Goal: Information Seeking & Learning: Learn about a topic

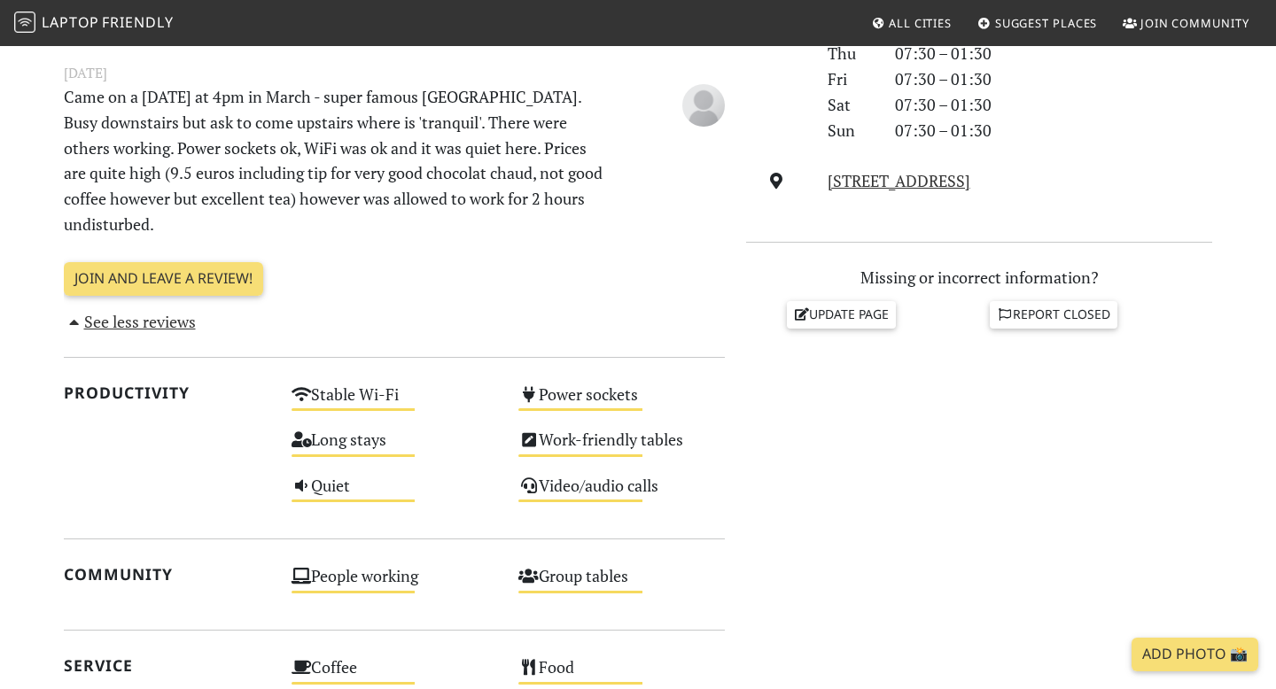
scroll to position [583, 0]
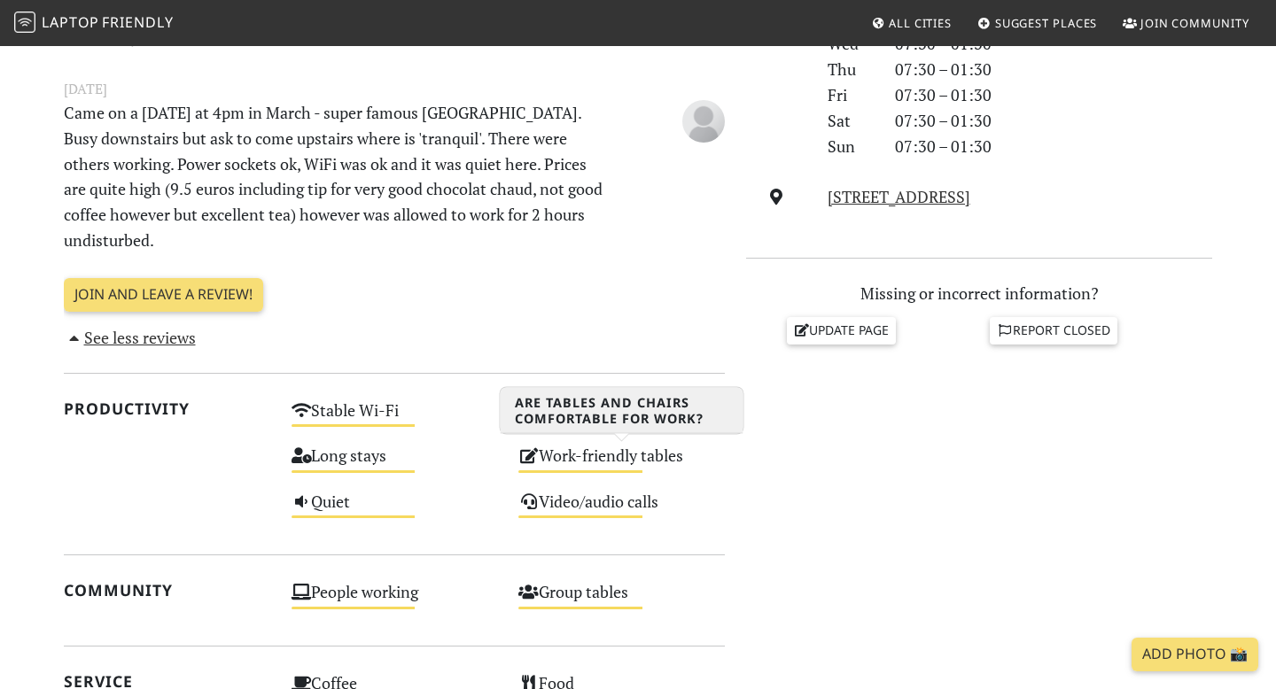
click at [576, 452] on div "Work-friendly tables Medium" at bounding box center [622, 463] width 228 height 45
click at [83, 21] on span "Laptop" at bounding box center [71, 21] width 58 height 19
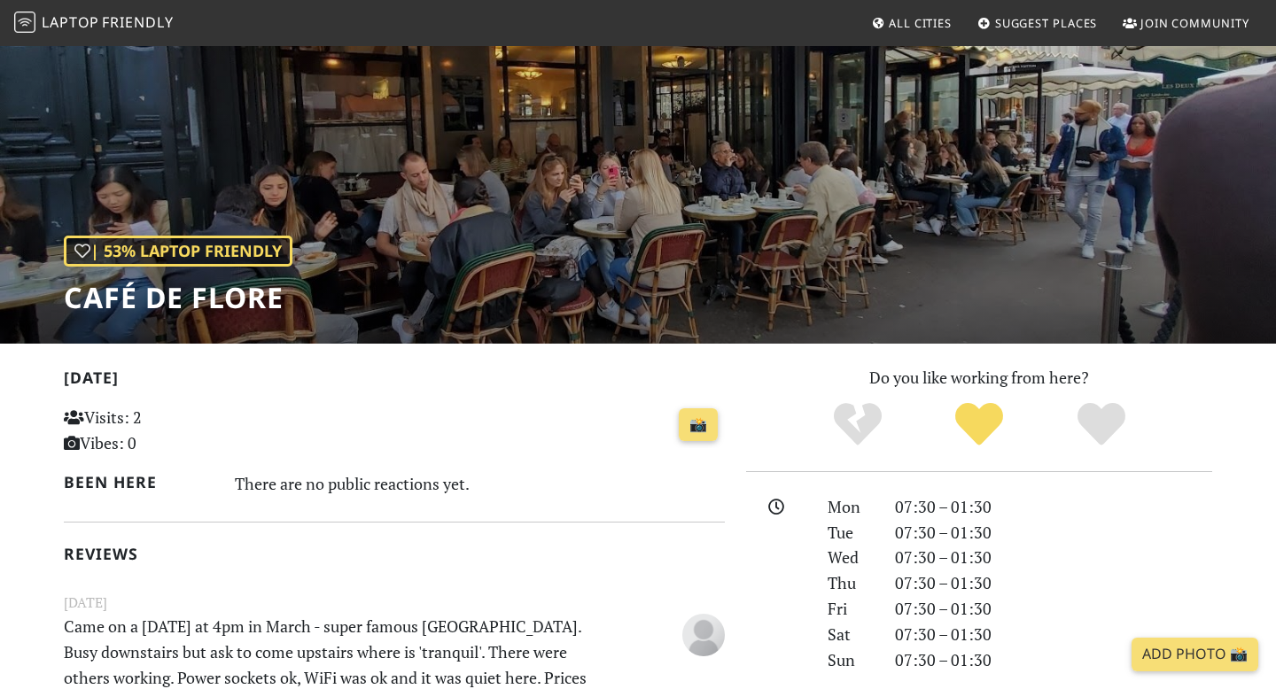
scroll to position [0, 0]
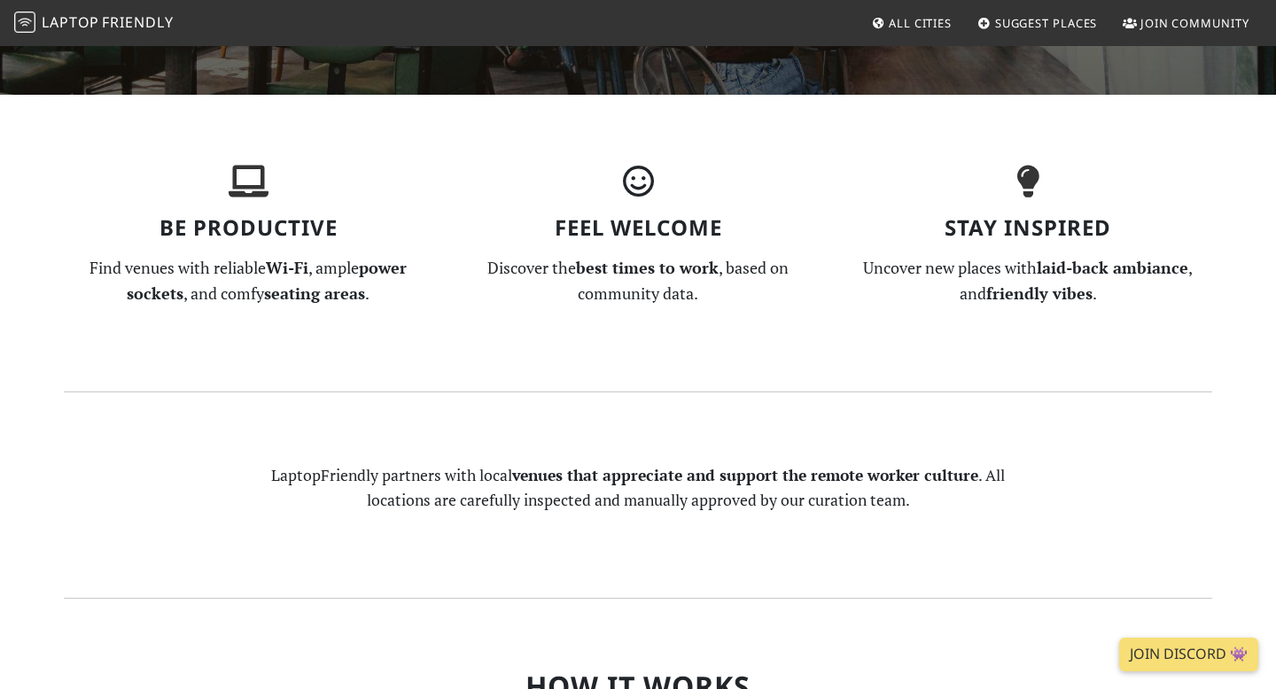
scroll to position [303, 0]
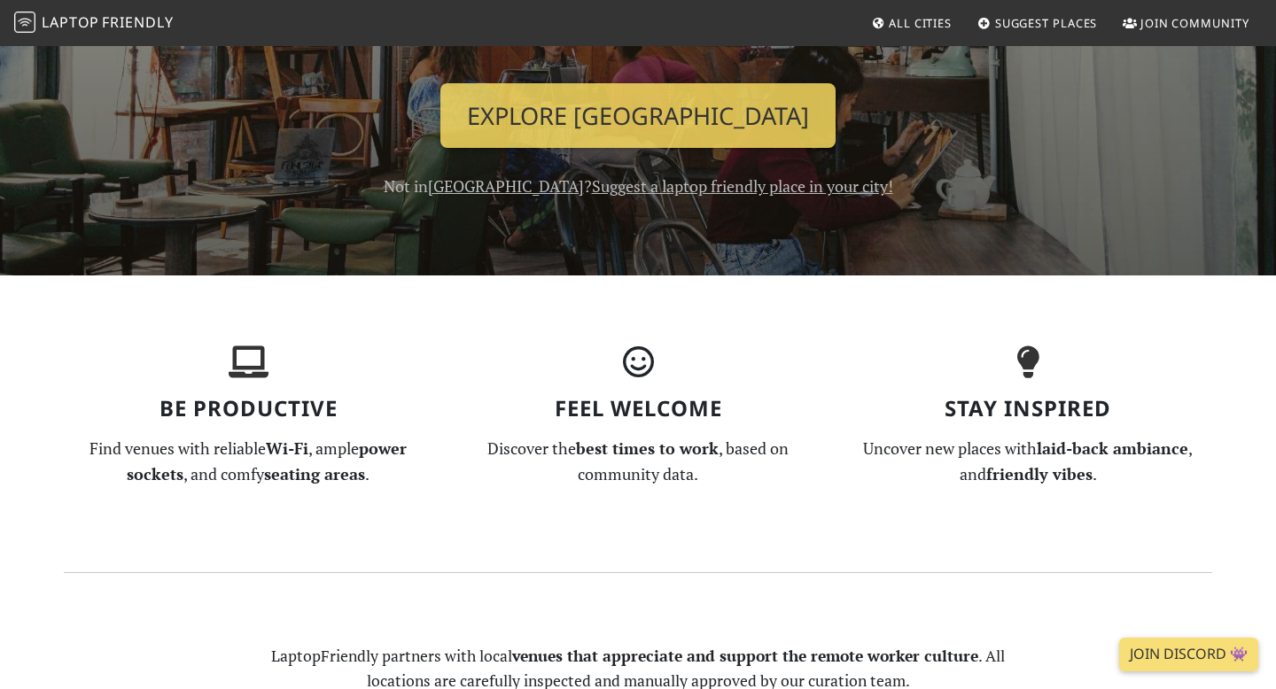
click at [500, 185] on link "Singapore" at bounding box center [506, 185] width 156 height 21
click at [498, 188] on link "Singapore" at bounding box center [506, 185] width 156 height 21
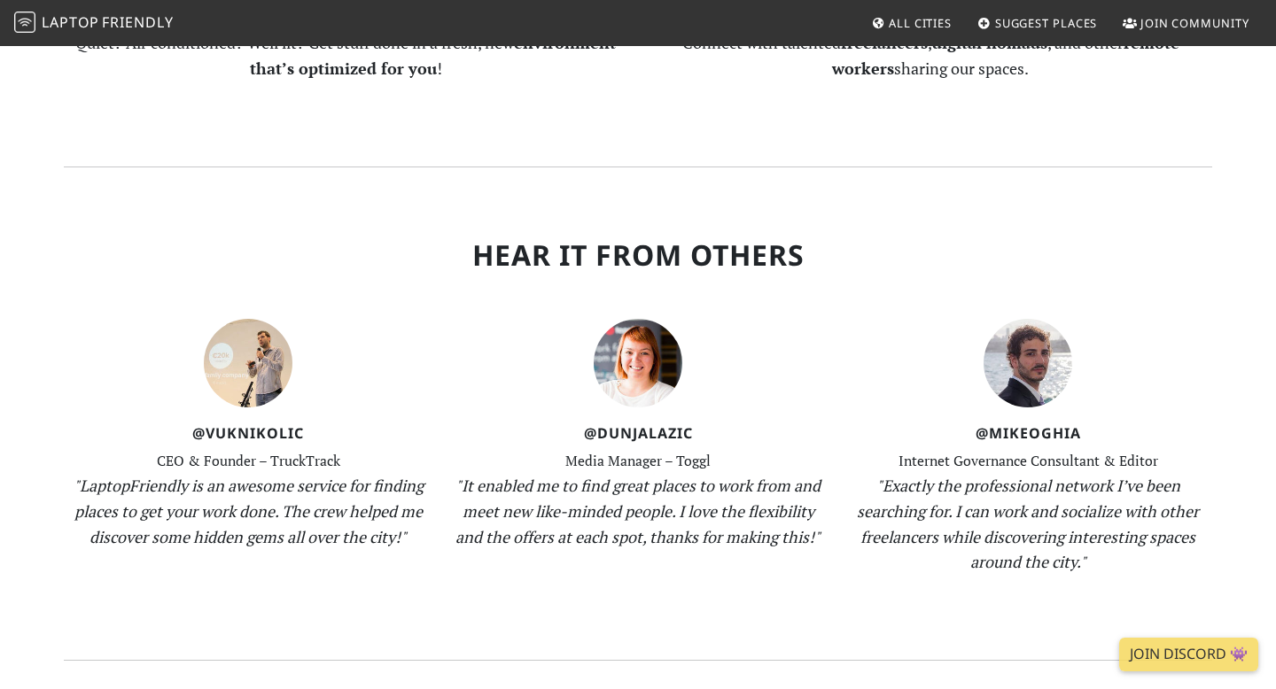
scroll to position [1664, 0]
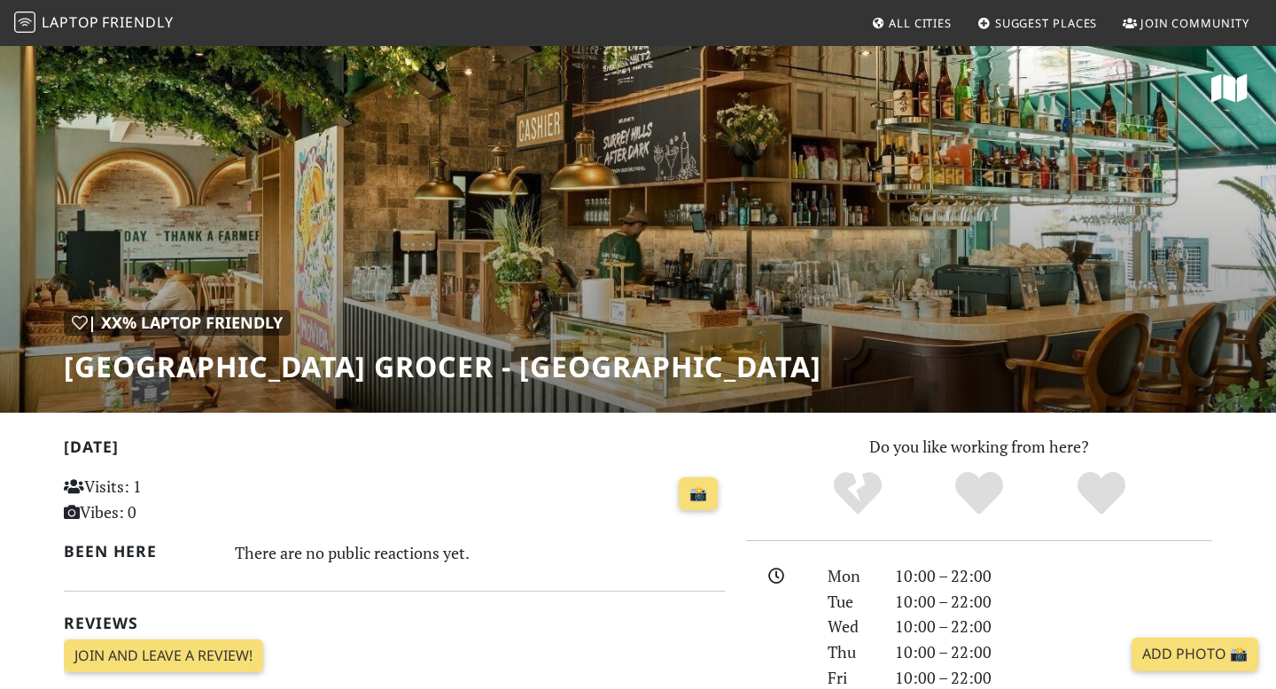
click at [892, 26] on span "All Cities" at bounding box center [920, 23] width 63 height 16
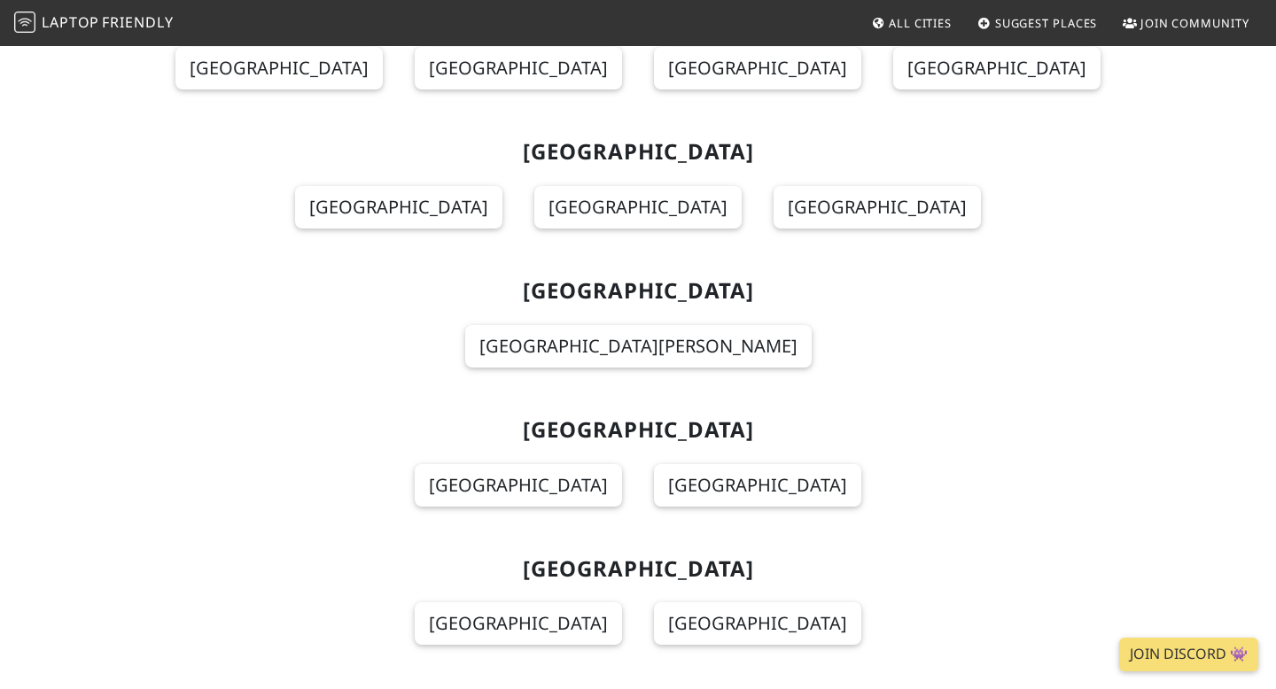
scroll to position [4990, 0]
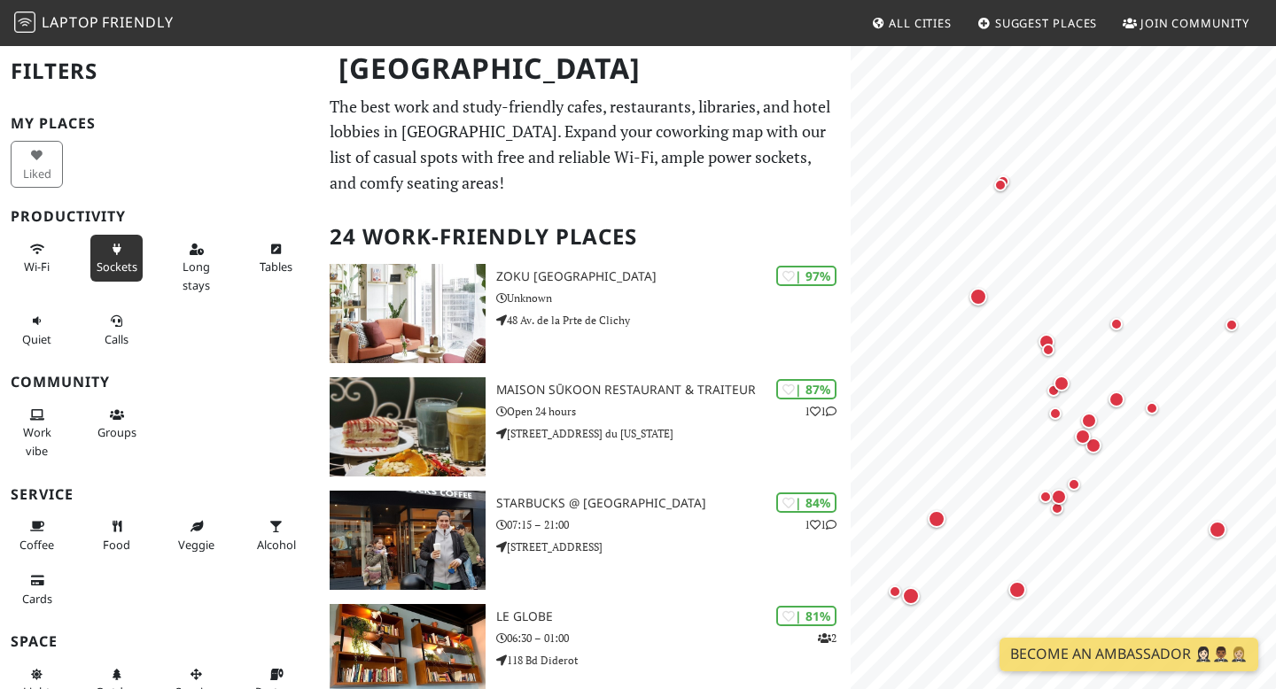
click at [124, 249] on button "Sockets" at bounding box center [116, 258] width 52 height 47
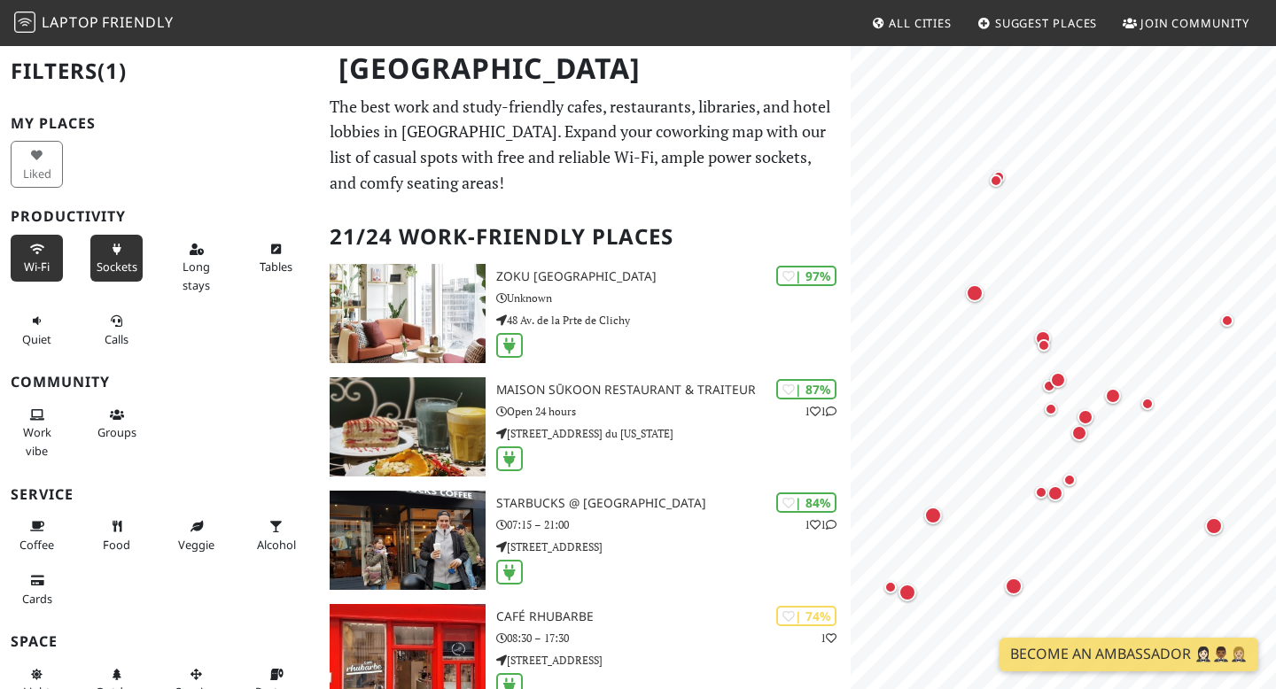
click at [48, 261] on span "Wi-Fi" at bounding box center [37, 267] width 26 height 16
click at [179, 266] on button "Long stays" at bounding box center [196, 267] width 52 height 65
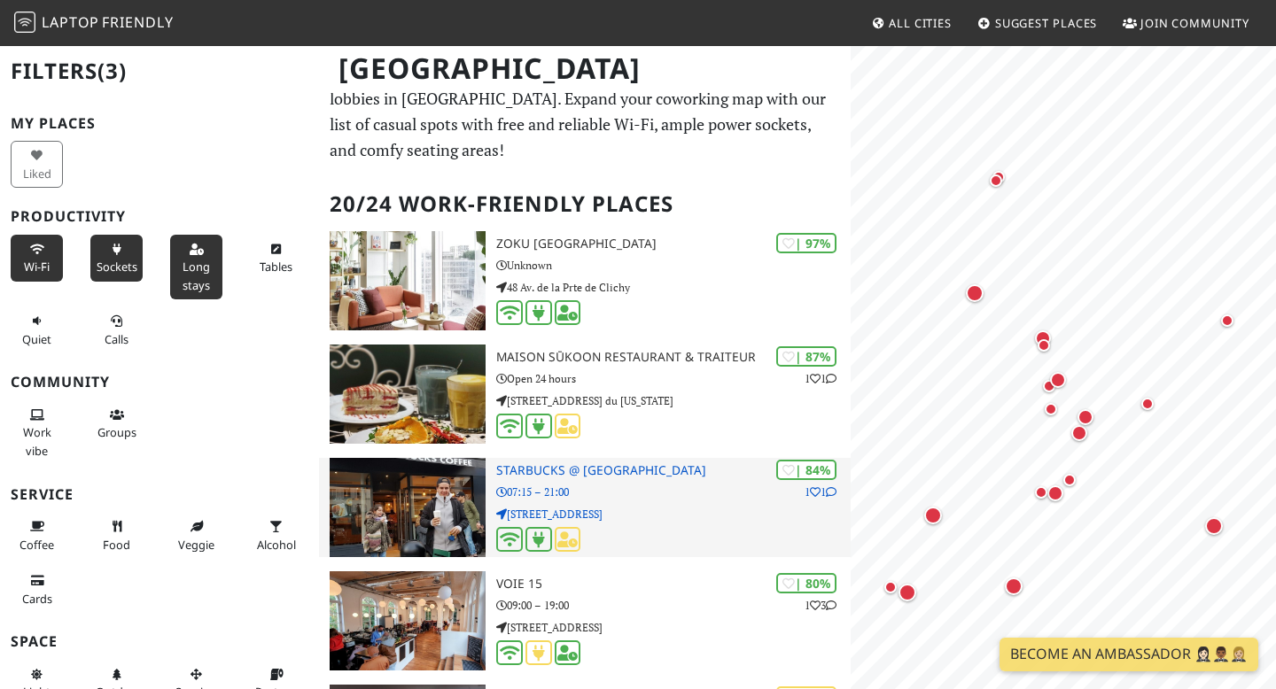
scroll to position [43, 0]
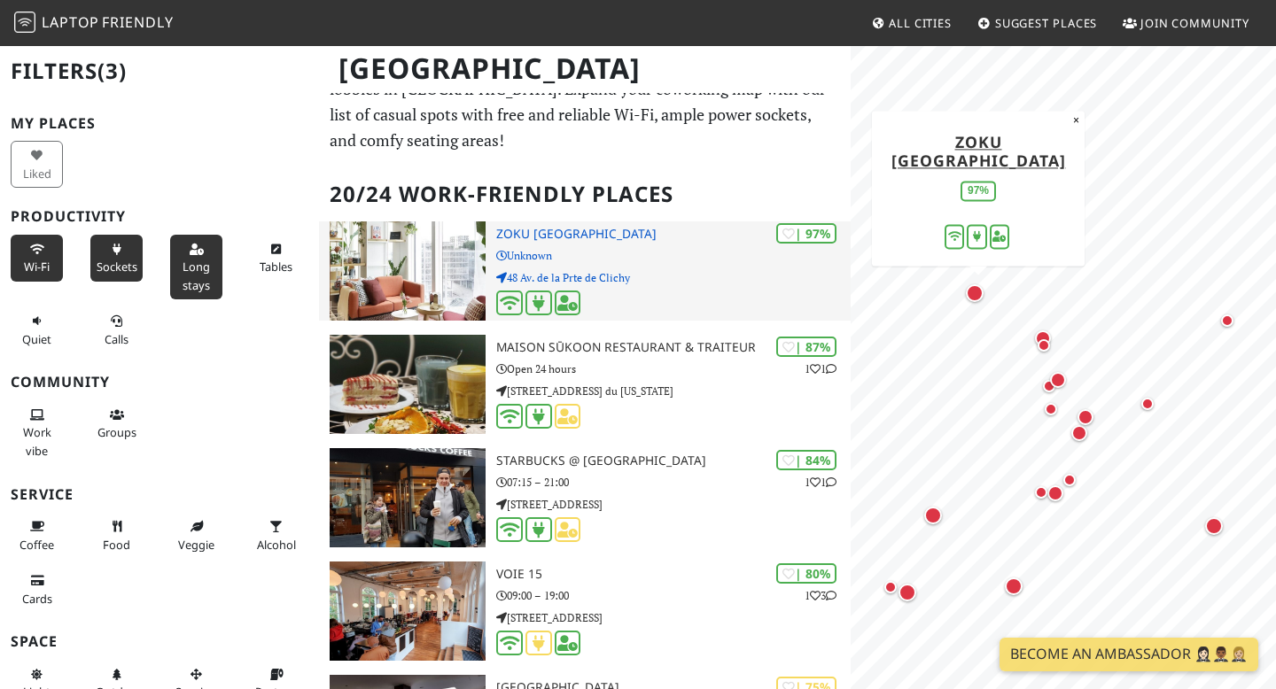
click at [419, 278] on img at bounding box center [408, 271] width 156 height 99
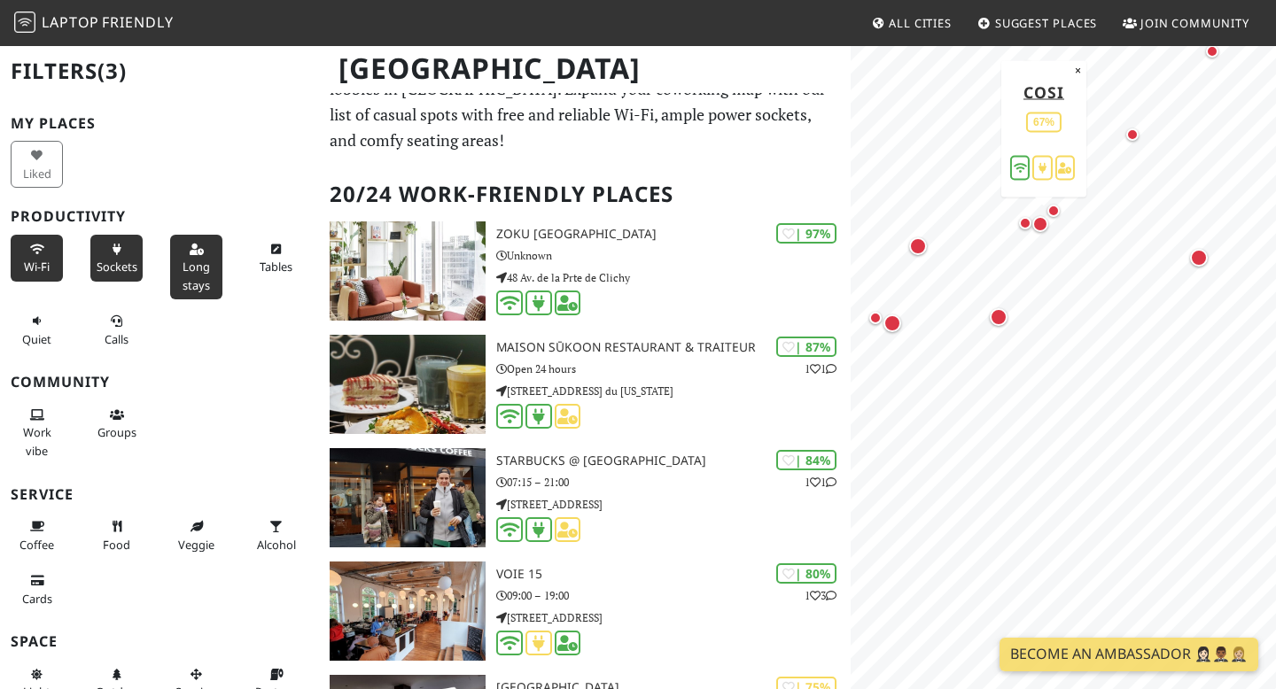
click at [1040, 231] on div "Map marker" at bounding box center [1043, 227] width 23 height 23
